Goal: Use online tool/utility: Utilize a website feature to perform a specific function

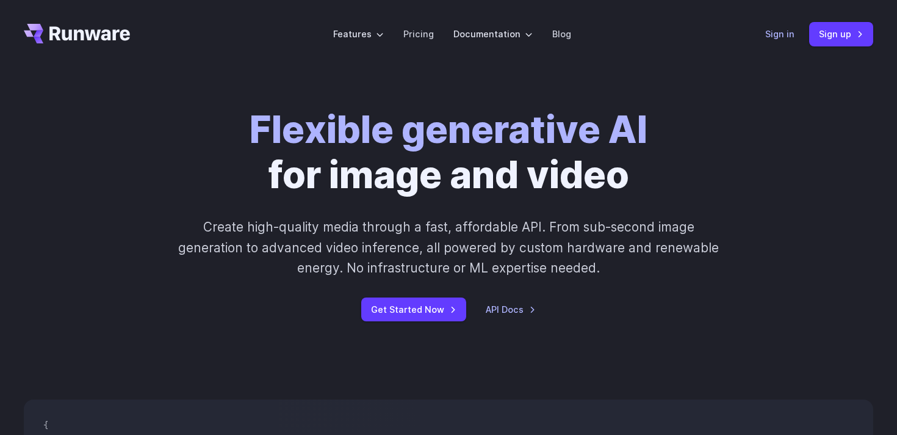
click at [781, 37] on link "Sign in" at bounding box center [780, 34] width 29 height 14
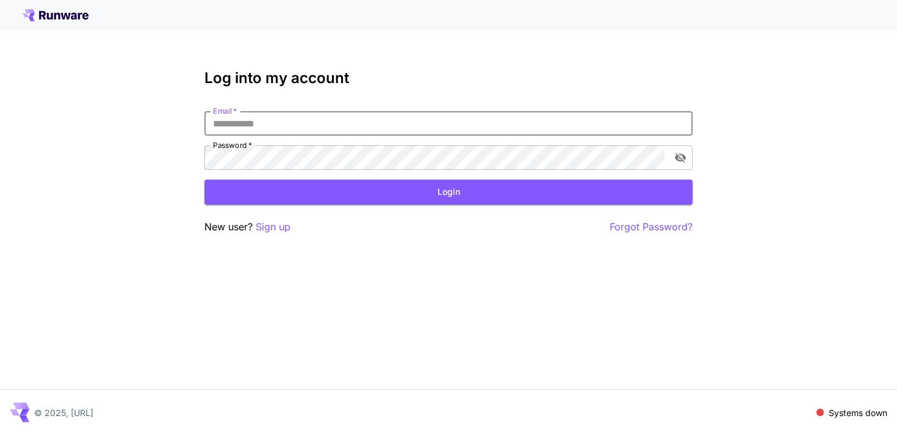
click at [379, 129] on input "Email   *" at bounding box center [449, 123] width 488 height 24
type input "**********"
click button "Login" at bounding box center [449, 191] width 488 height 25
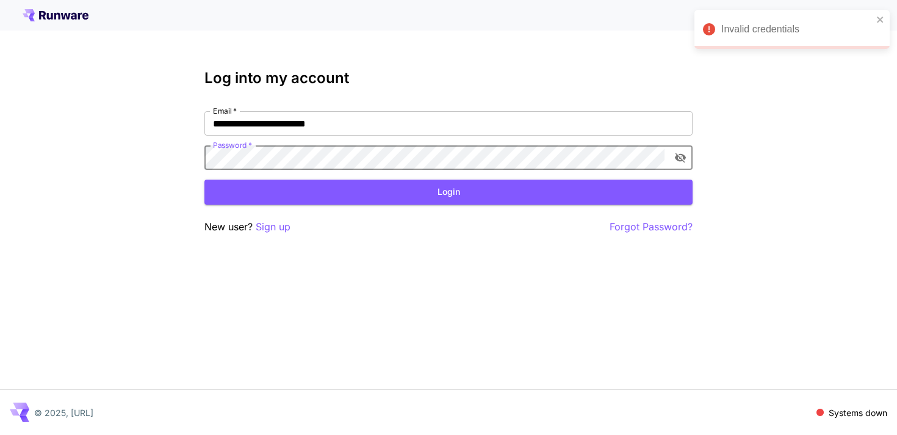
click at [189, 160] on div "**********" at bounding box center [448, 217] width 897 height 435
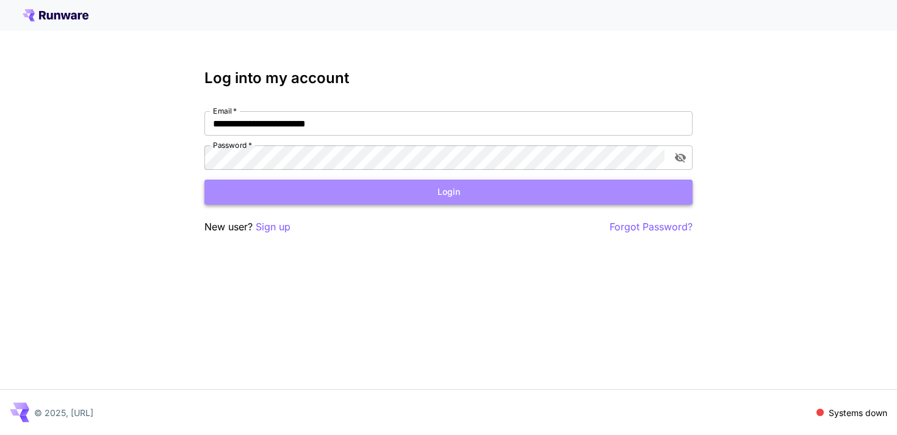
click at [273, 183] on button "Login" at bounding box center [449, 191] width 488 height 25
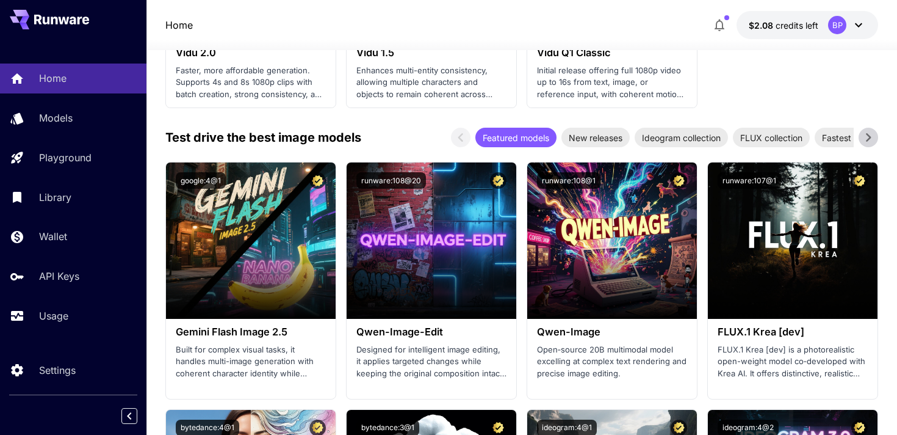
scroll to position [1459, 0]
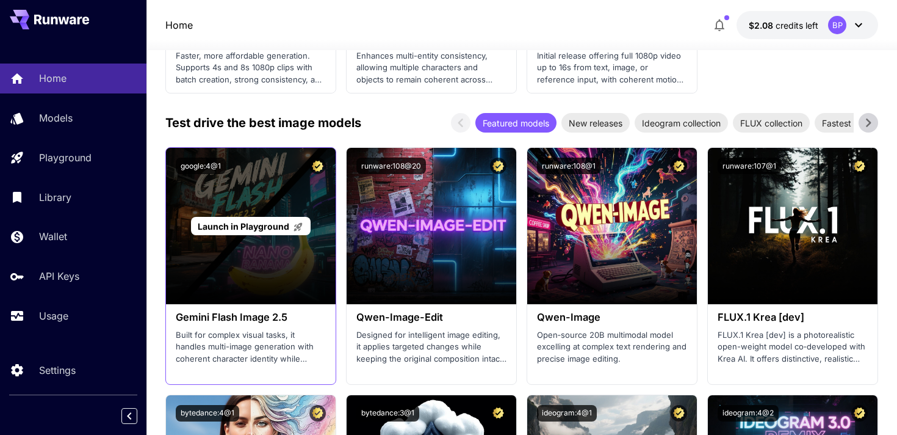
click at [244, 223] on span "Launch in Playground" at bounding box center [244, 226] width 92 height 10
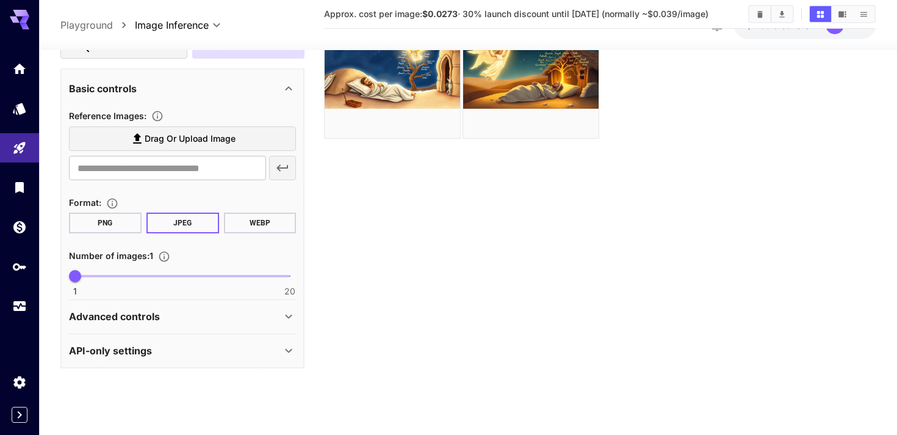
scroll to position [182, 0]
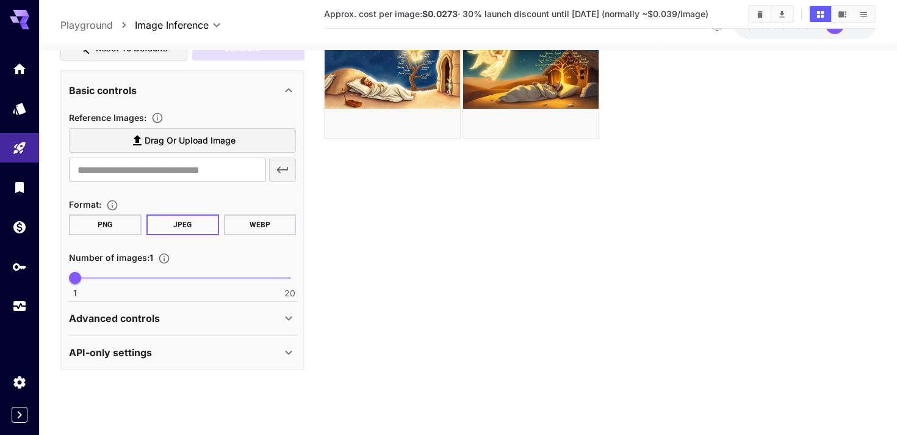
click at [180, 325] on div "Advanced controls" at bounding box center [182, 317] width 227 height 29
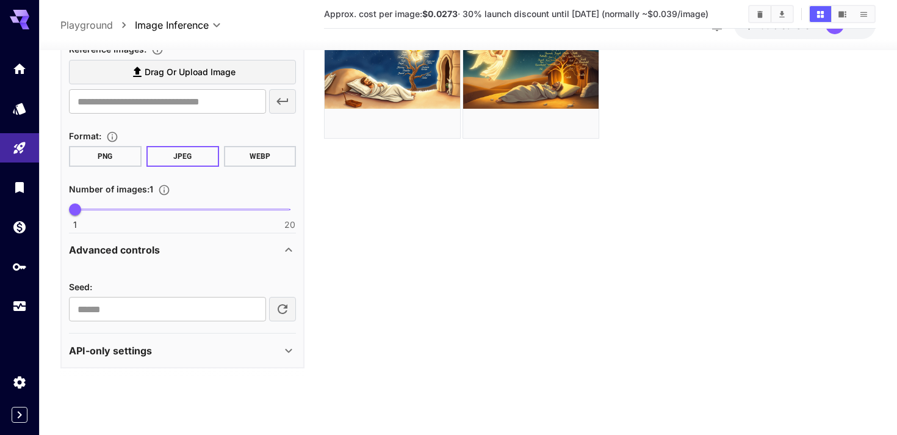
click at [160, 343] on div "API-only settings" at bounding box center [175, 349] width 212 height 15
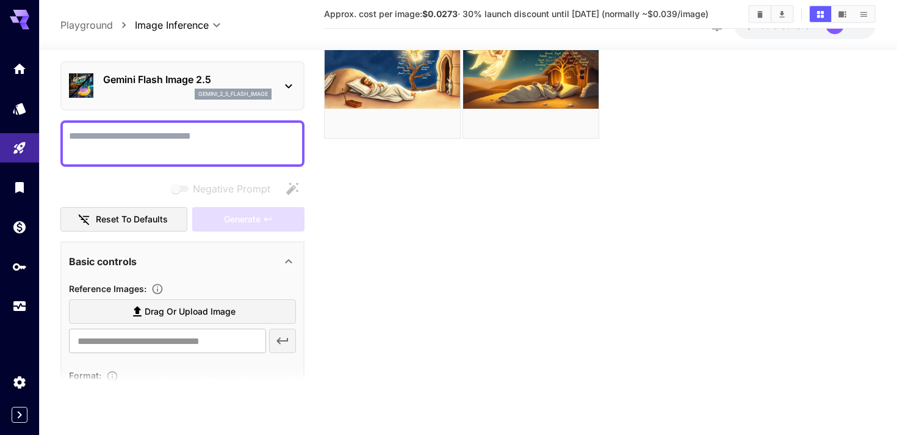
scroll to position [7, 0]
